Goal: Book appointment/travel/reservation

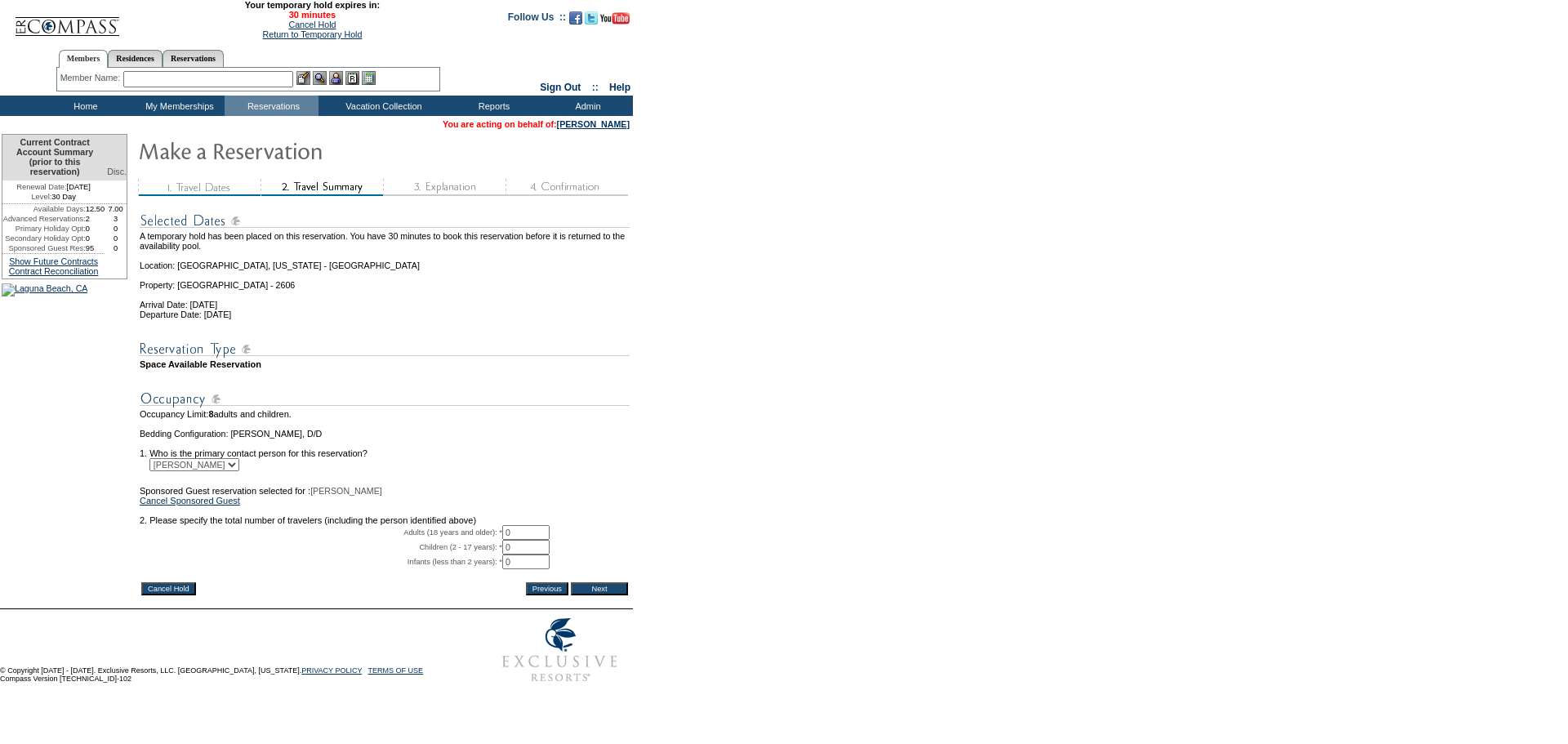
drag, startPoint x: 540, startPoint y: 552, endPoint x: 507, endPoint y: 552, distance: 33.0
click at [507, 539] on tr "Adults (18 years and older): * 0 * *" at bounding box center [385, 532] width 490 height 15
type input "2"
click at [610, 595] on input "Next" at bounding box center [600, 588] width 57 height 13
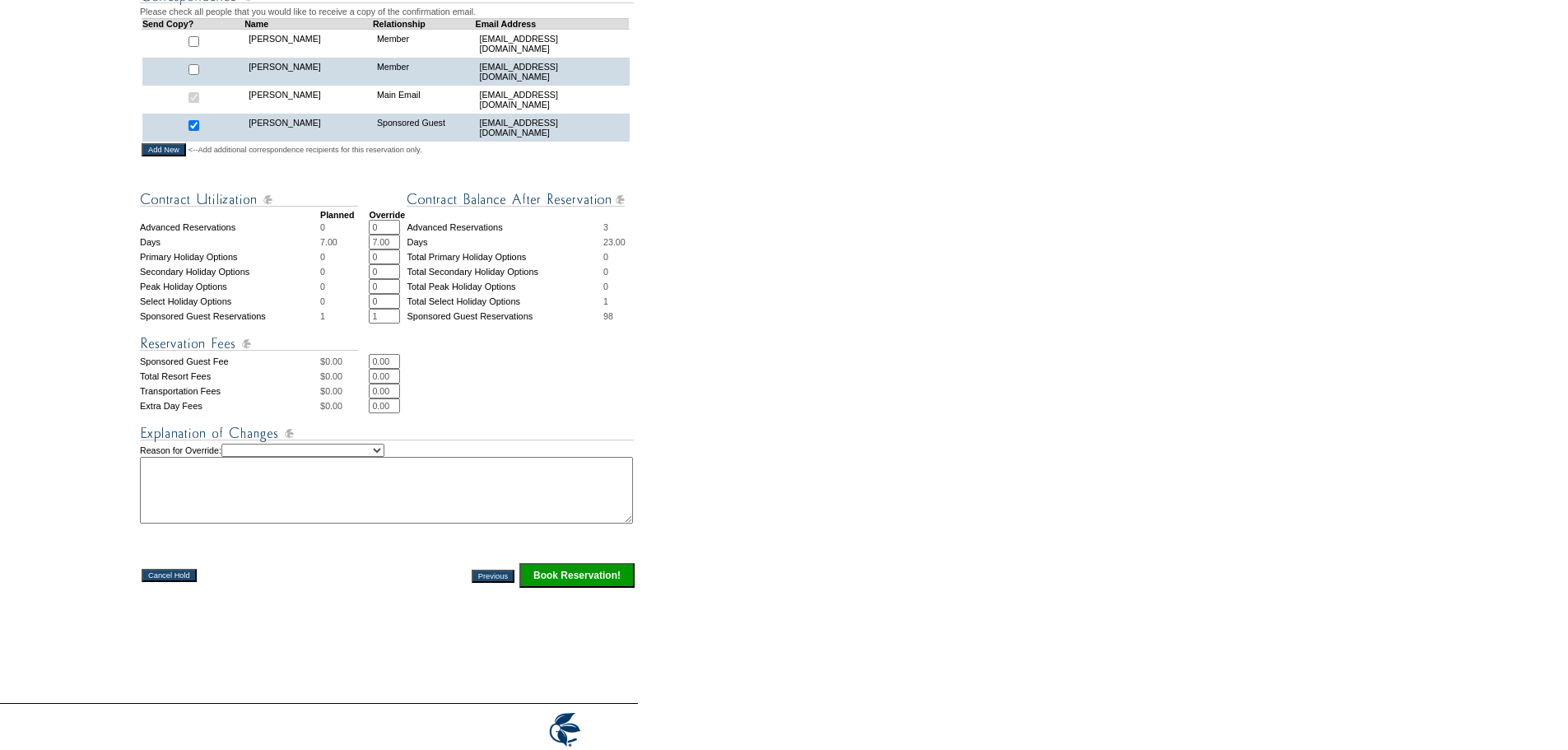
scroll to position [491, 0]
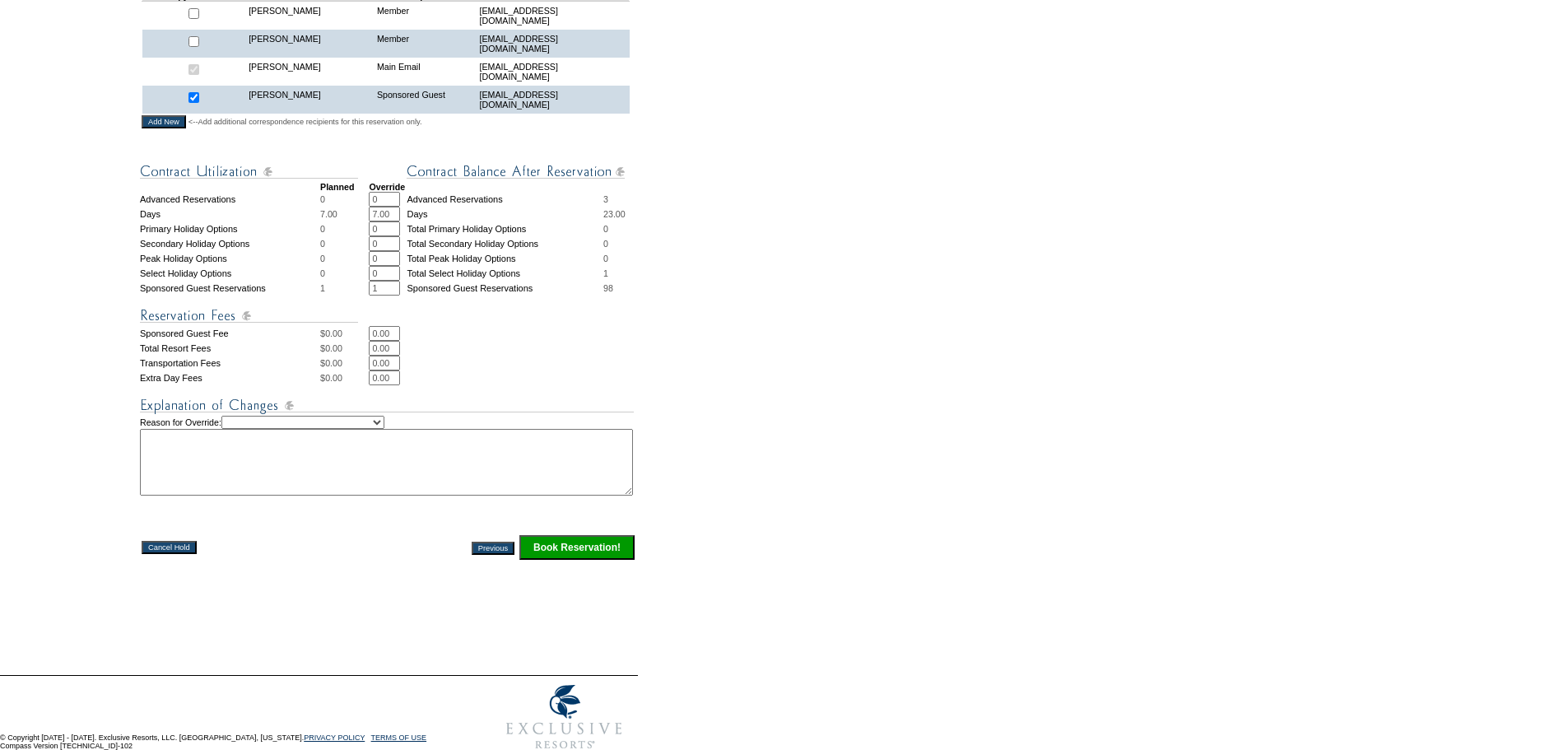
click at [571, 560] on input "Book Reservation!" at bounding box center [577, 547] width 116 height 25
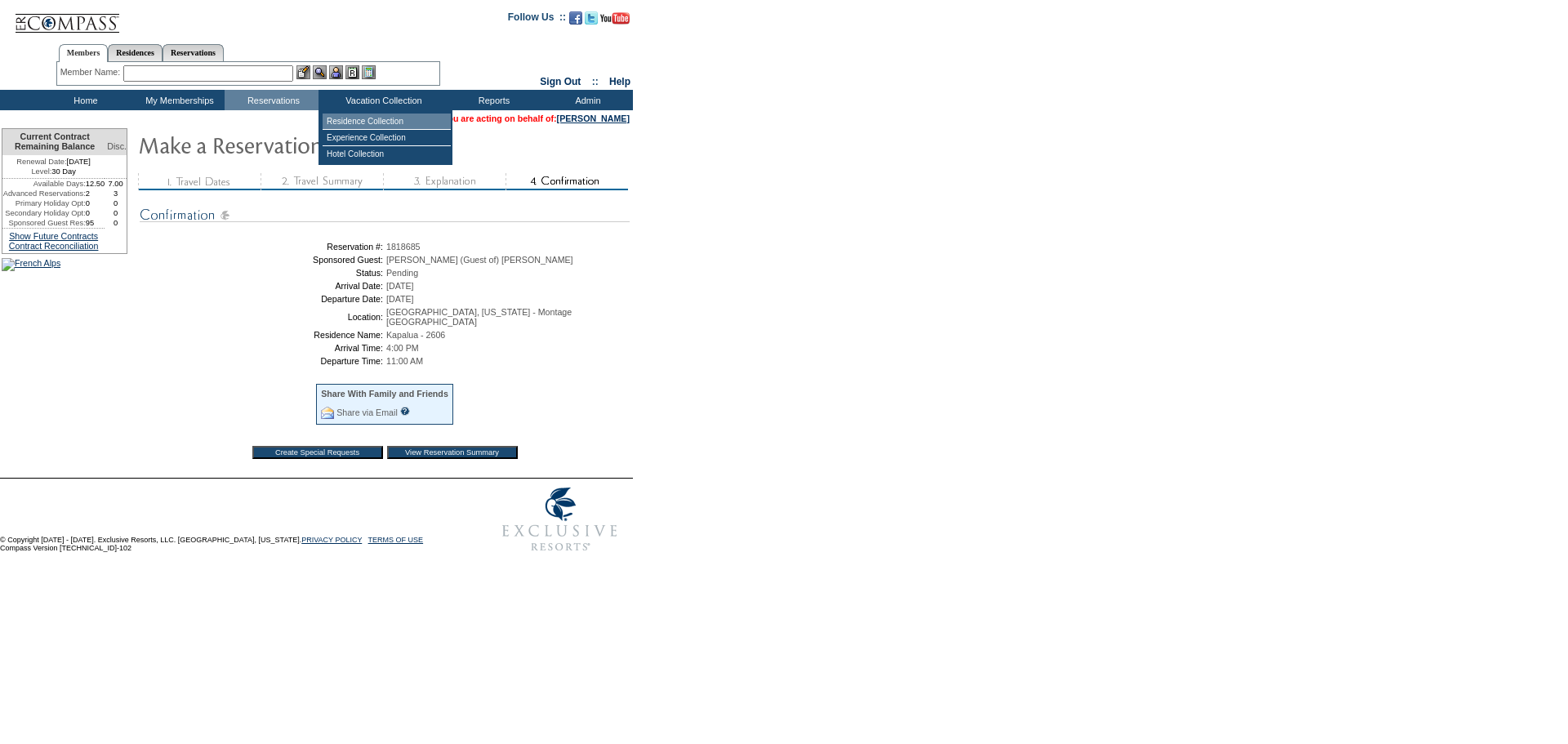
click at [397, 122] on td "Residence Collection" at bounding box center [387, 122] width 129 height 17
